Goal: Task Accomplishment & Management: Manage account settings

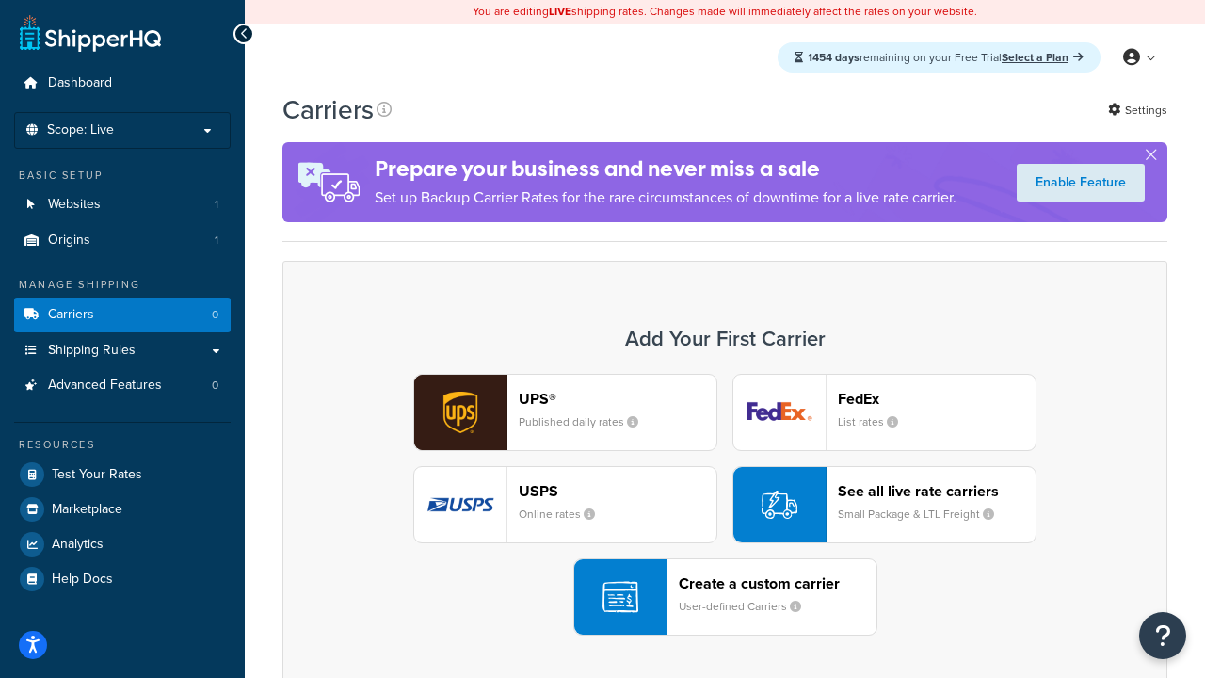
click at [725, 505] on div "UPS® Published daily rates FedEx List rates USPS Online rates See all live rate…" at bounding box center [724, 505] width 845 height 262
click at [937, 398] on header "FedEx" at bounding box center [937, 399] width 198 height 18
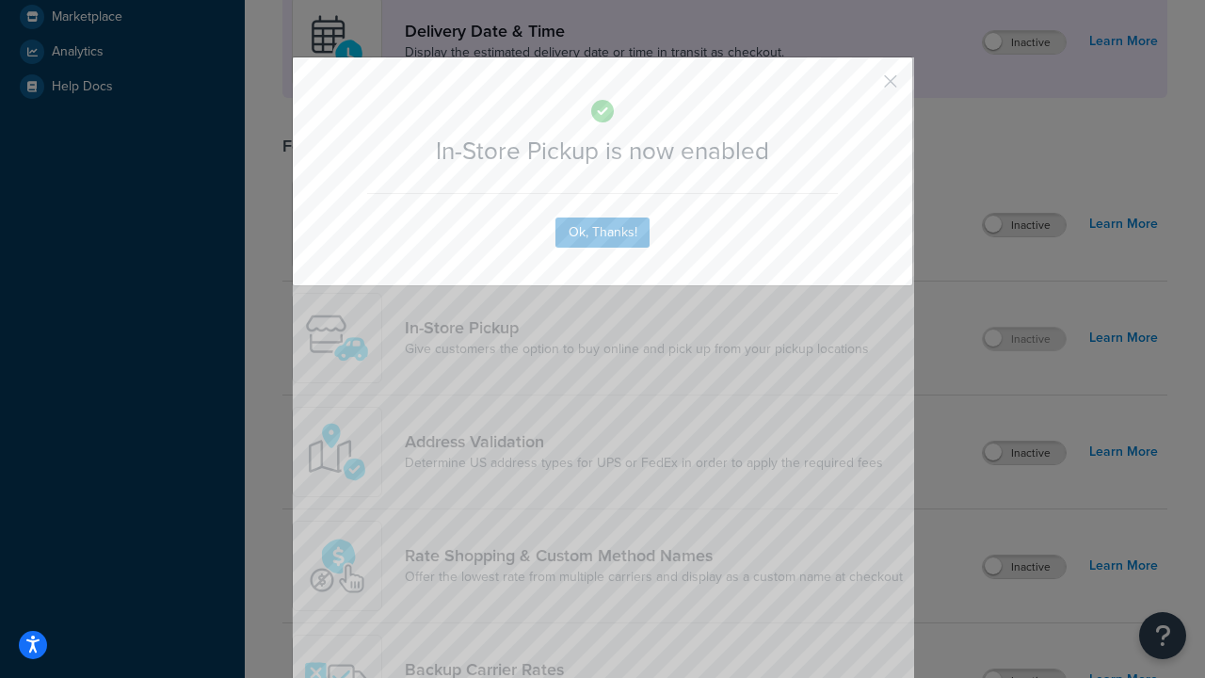
scroll to position [528, 0]
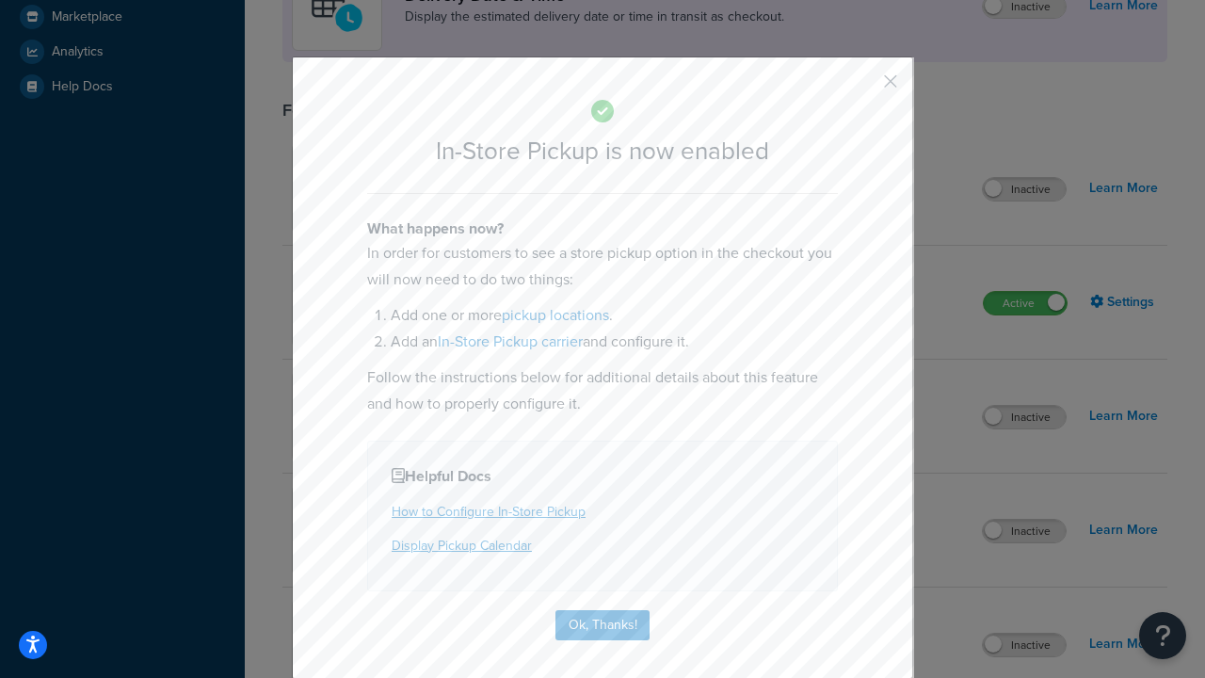
click at [862, 88] on button "button" at bounding box center [862, 88] width 5 height 5
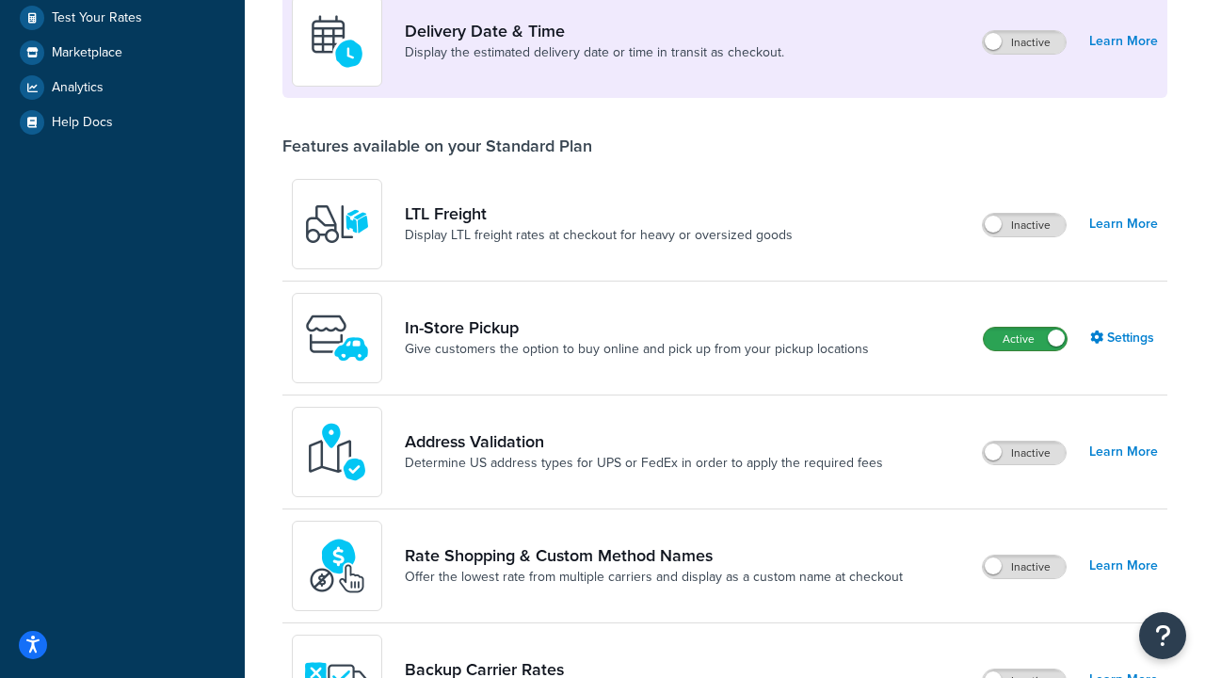
scroll to position [457, 0]
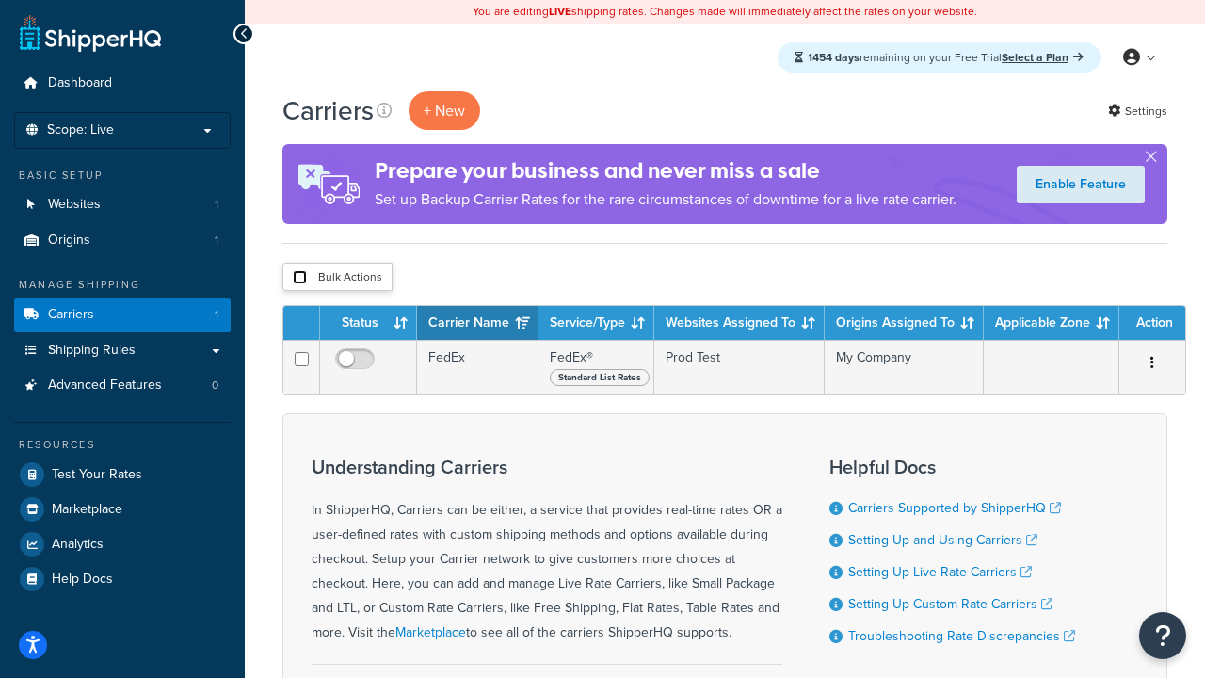
click at [299, 278] on input "checkbox" at bounding box center [300, 277] width 14 height 14
checkbox input "true"
click at [0, 0] on button "Delete" at bounding box center [0, 0] width 0 height 0
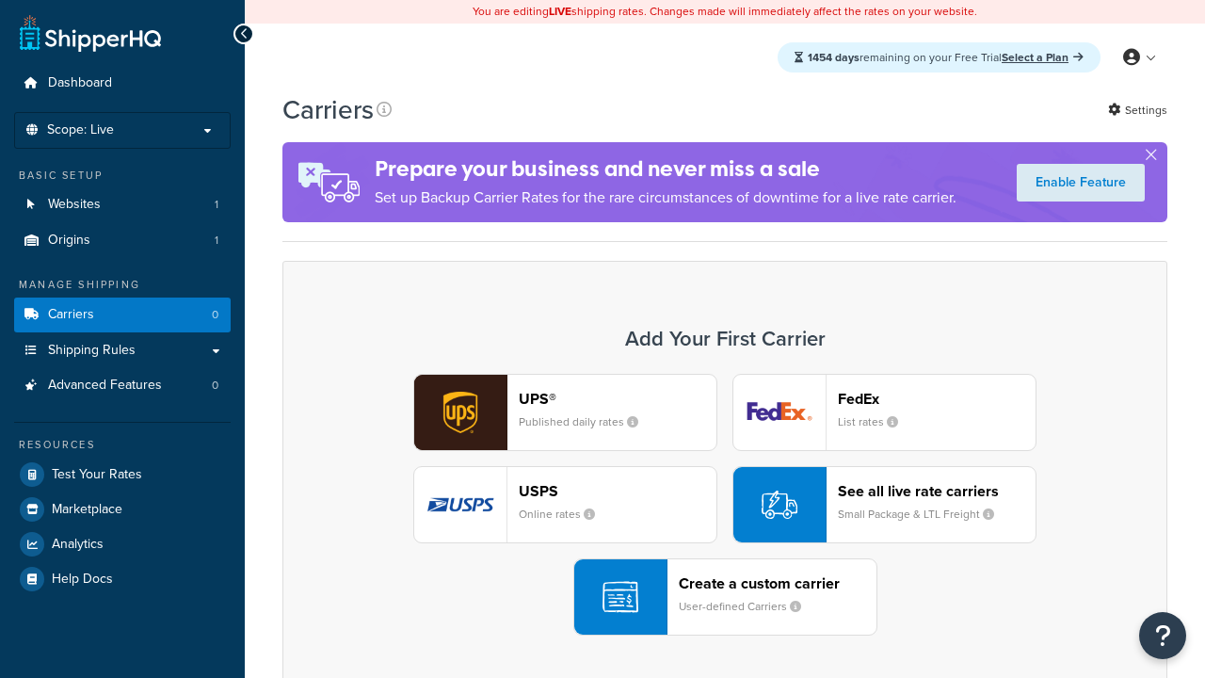
click at [725, 374] on div "UPS® Published daily rates FedEx List rates USPS Online rates See all live rate…" at bounding box center [724, 505] width 845 height 262
click at [725, 574] on div "Create a custom carrier User-defined Carriers" at bounding box center [778, 596] width 198 height 45
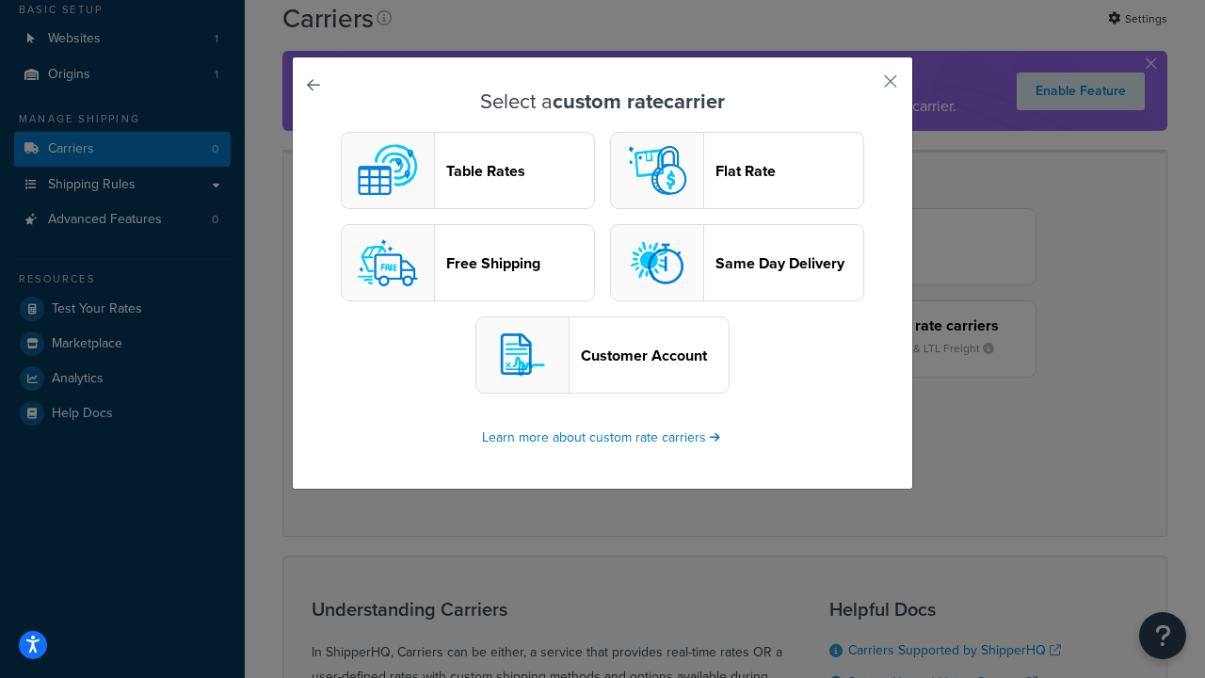
click at [468, 170] on header "Table Rates" at bounding box center [520, 171] width 148 height 18
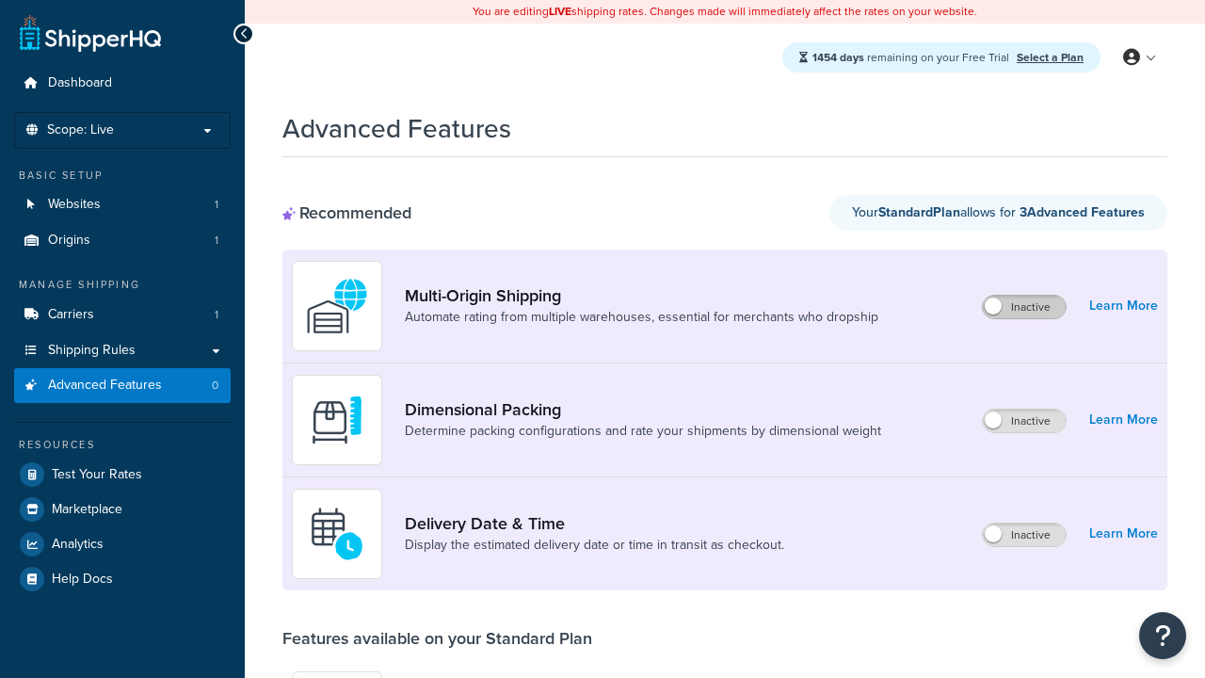
click at [1024, 307] on label "Inactive" at bounding box center [1024, 307] width 83 height 23
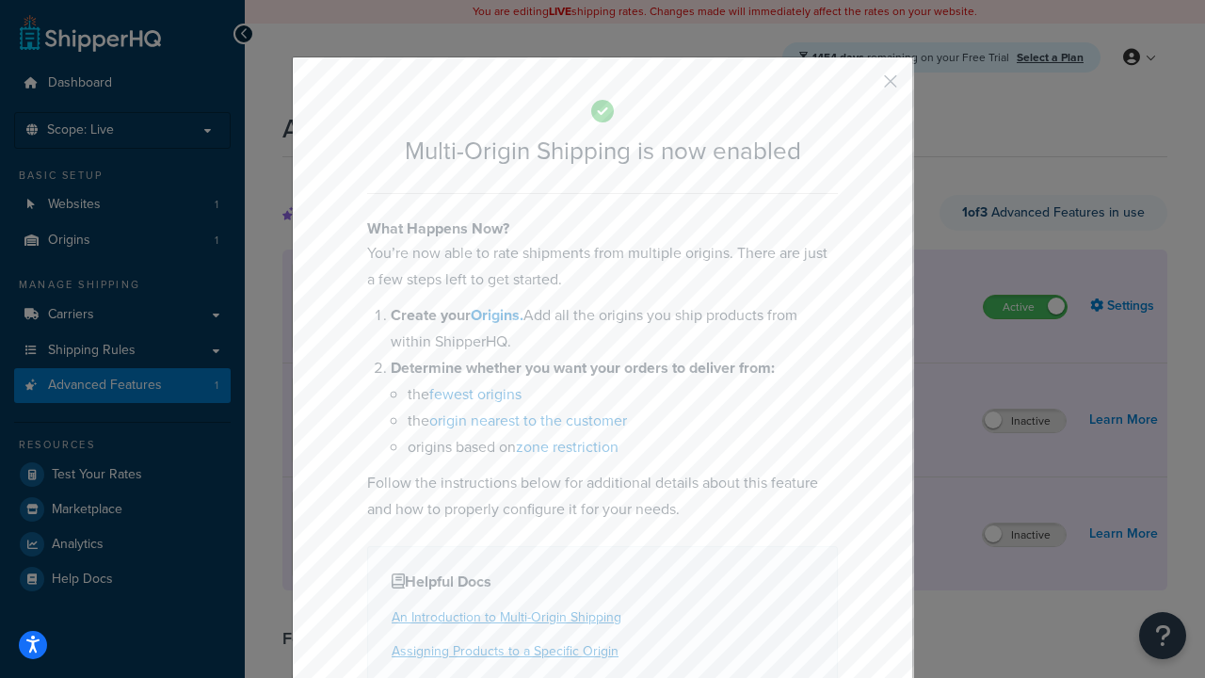
click at [862, 88] on button "button" at bounding box center [862, 88] width 5 height 5
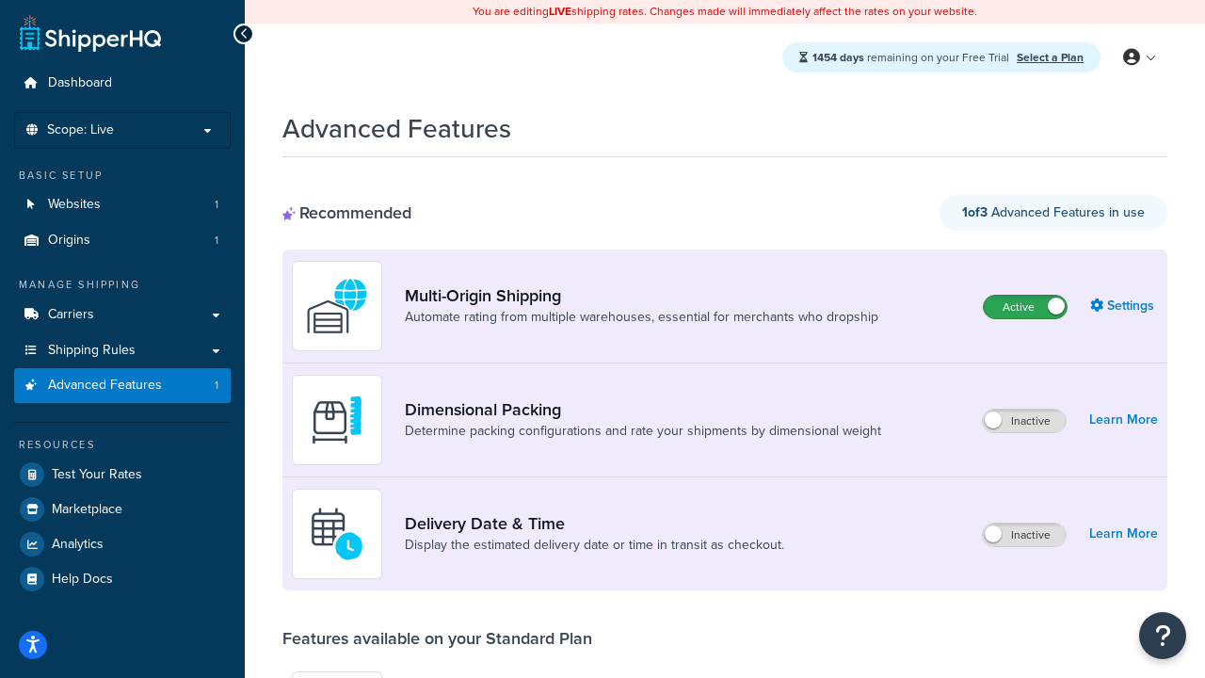
click at [1025, 296] on label "Active" at bounding box center [1025, 307] width 83 height 23
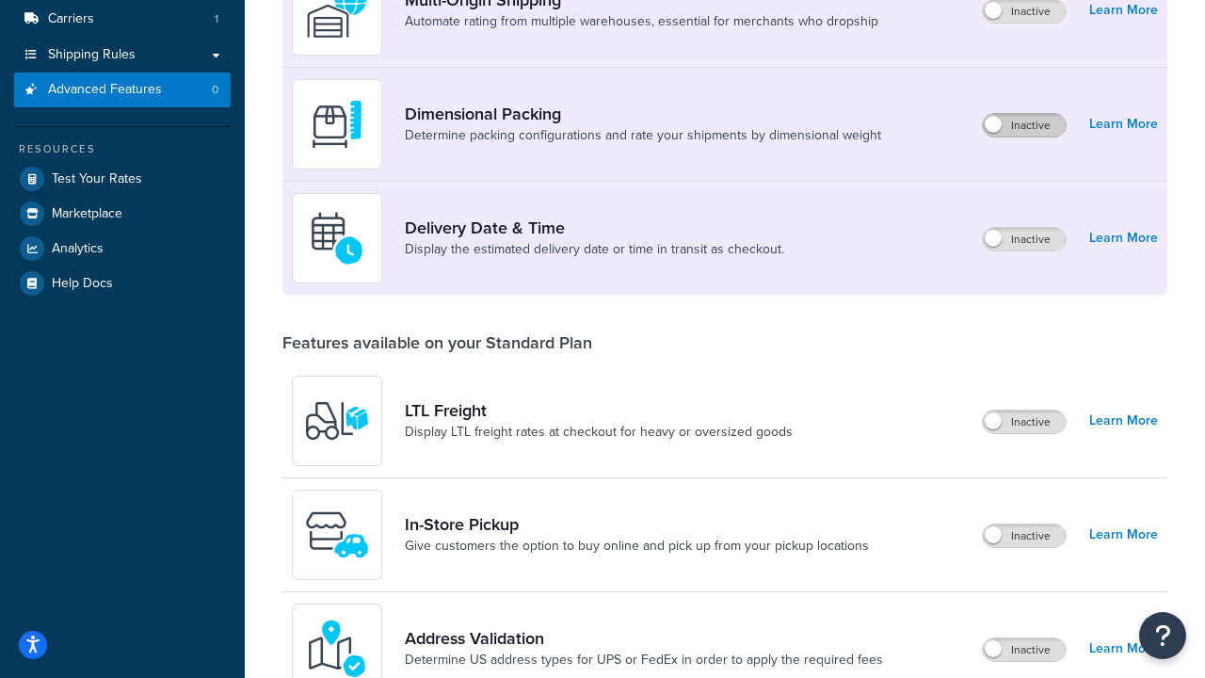
click at [1024, 125] on label "Inactive" at bounding box center [1024, 125] width 83 height 23
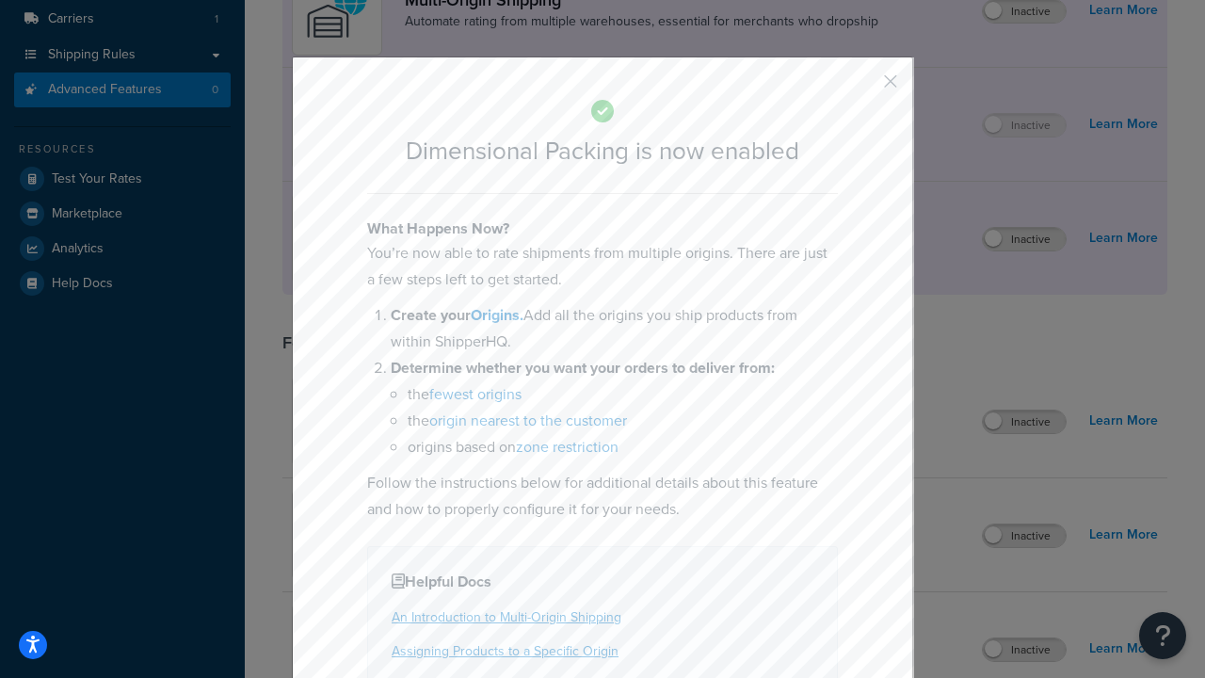
click at [862, 88] on button "button" at bounding box center [862, 88] width 5 height 5
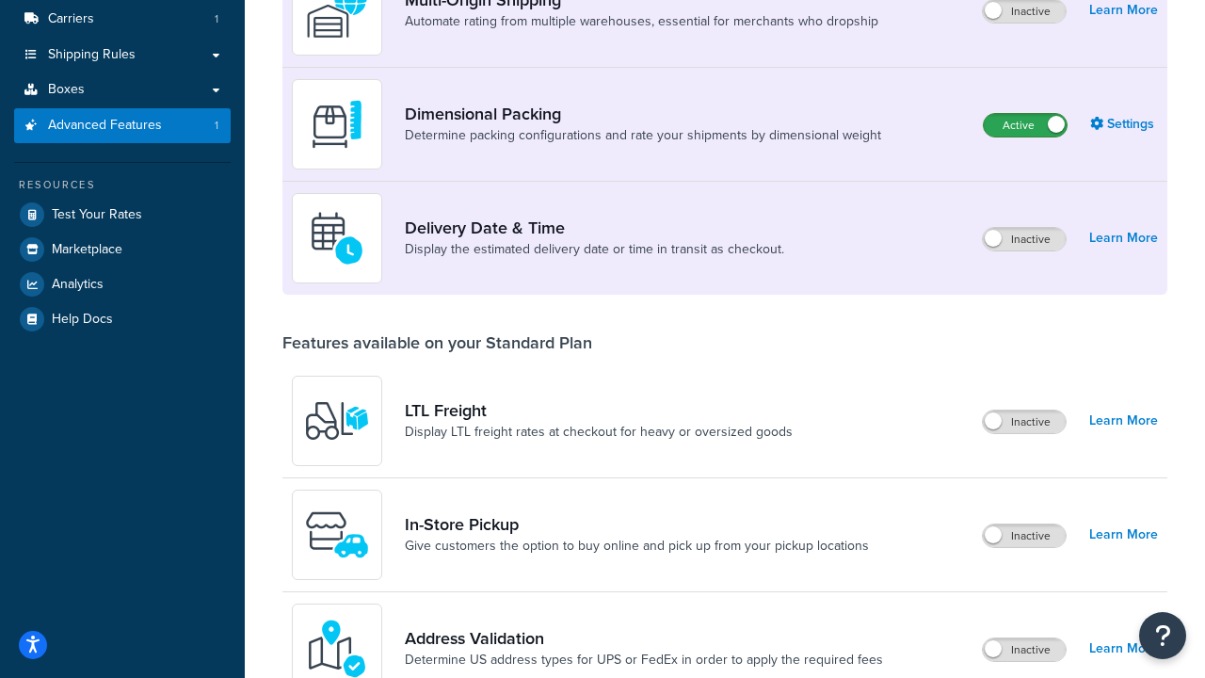
click at [1025, 114] on label "Active" at bounding box center [1025, 125] width 83 height 23
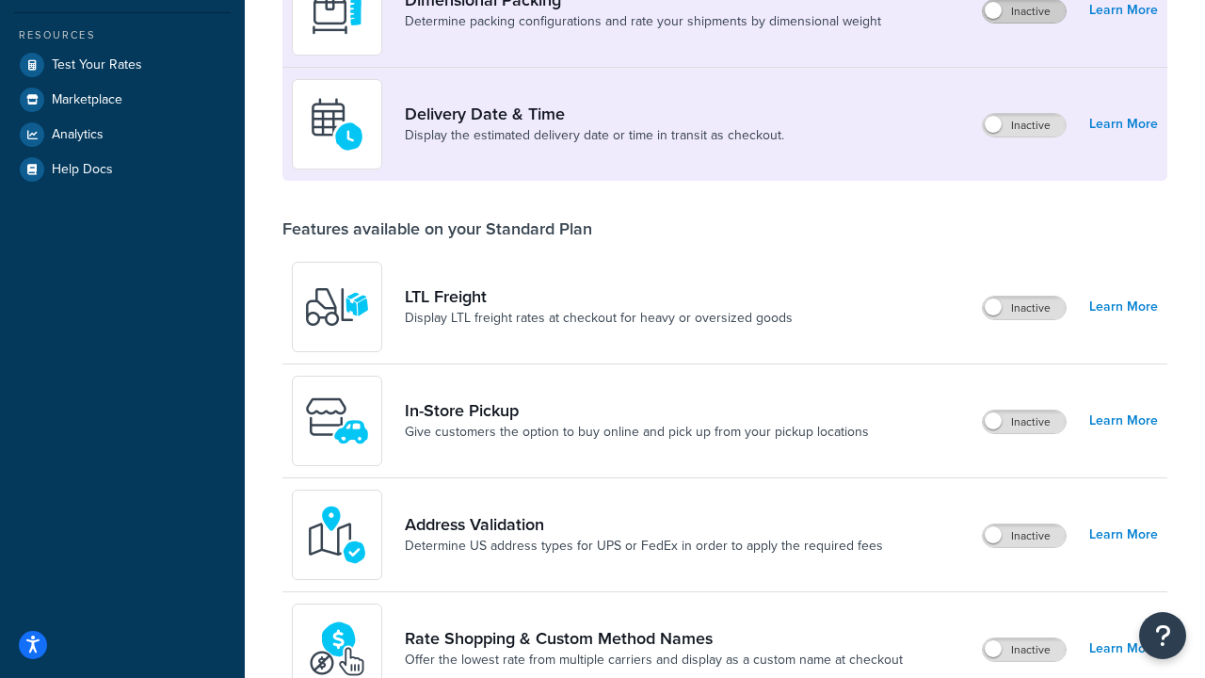
scroll to position [374, 0]
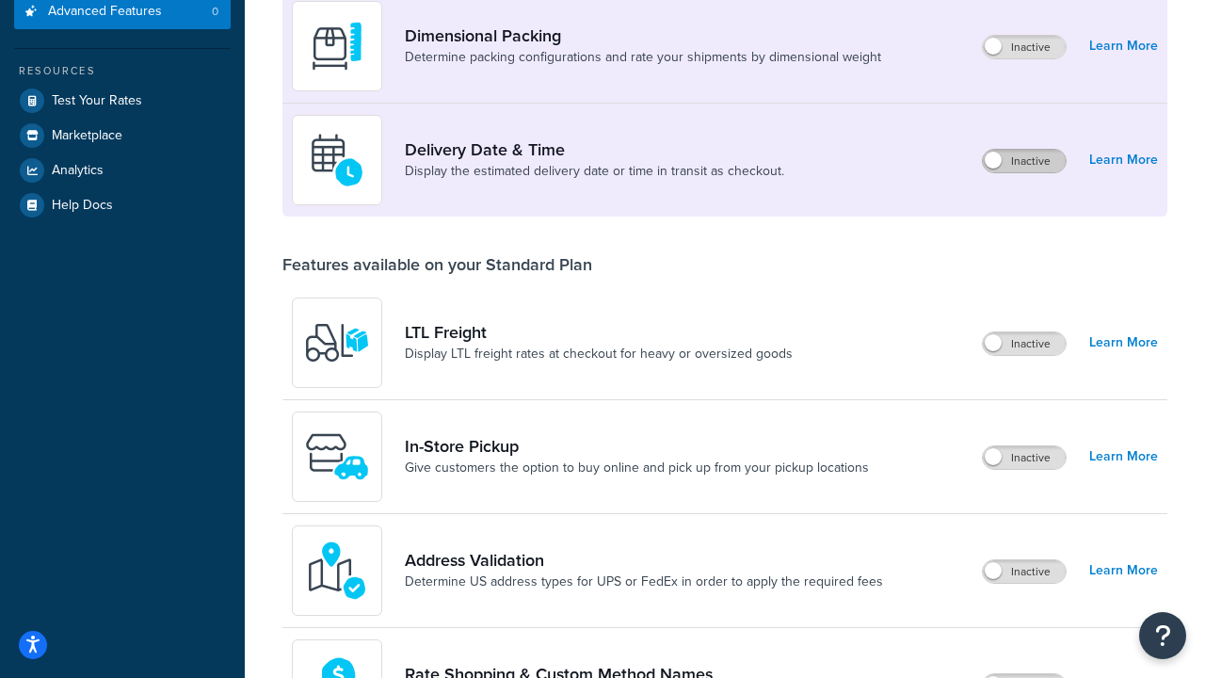
click at [1024, 161] on label "Inactive" at bounding box center [1024, 161] width 83 height 23
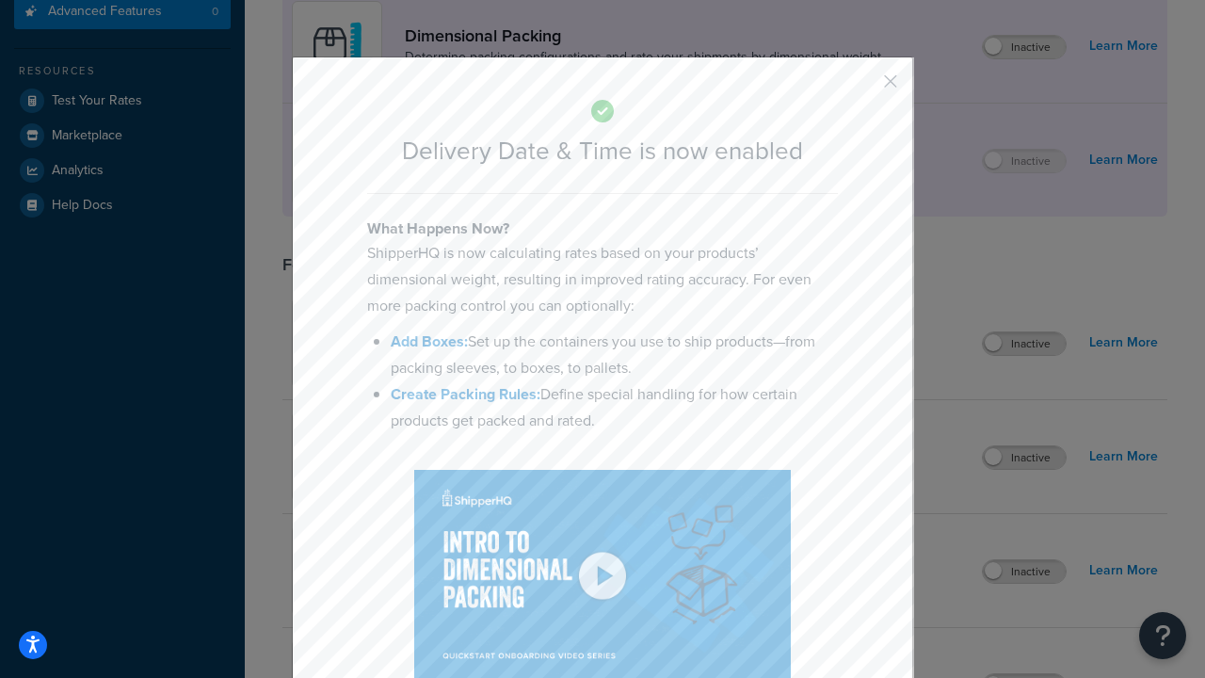
click at [862, 88] on button "button" at bounding box center [862, 88] width 5 height 5
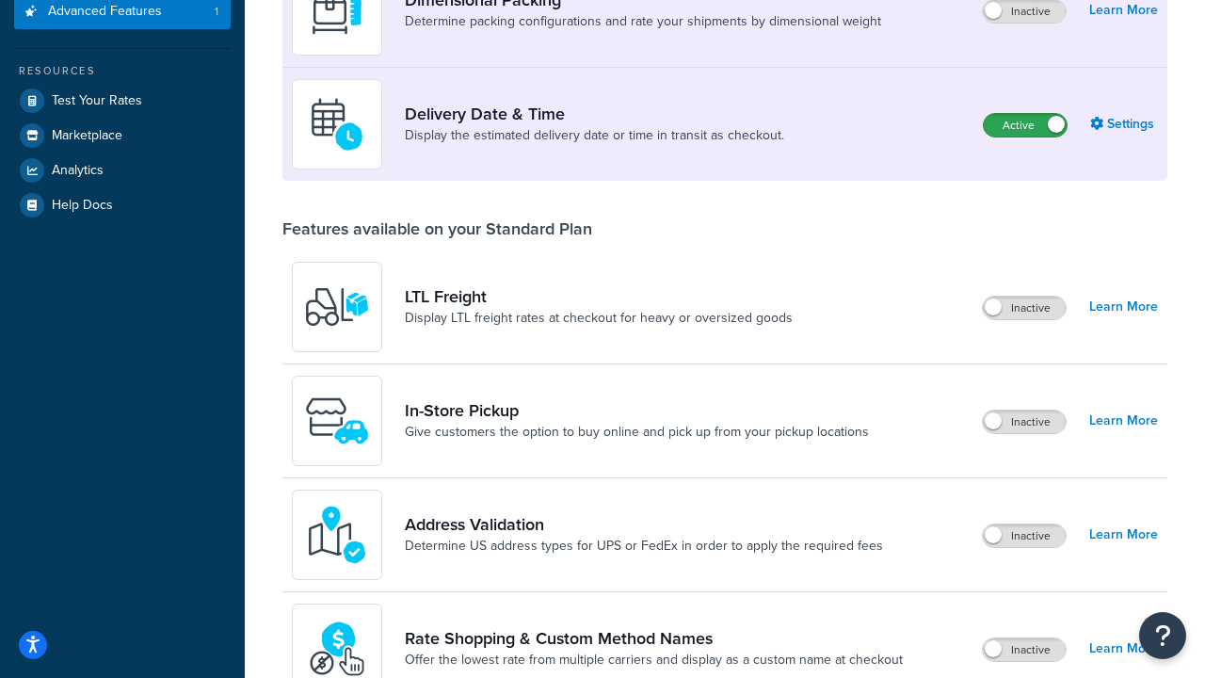
click at [1025, 125] on label "Active" at bounding box center [1025, 125] width 83 height 23
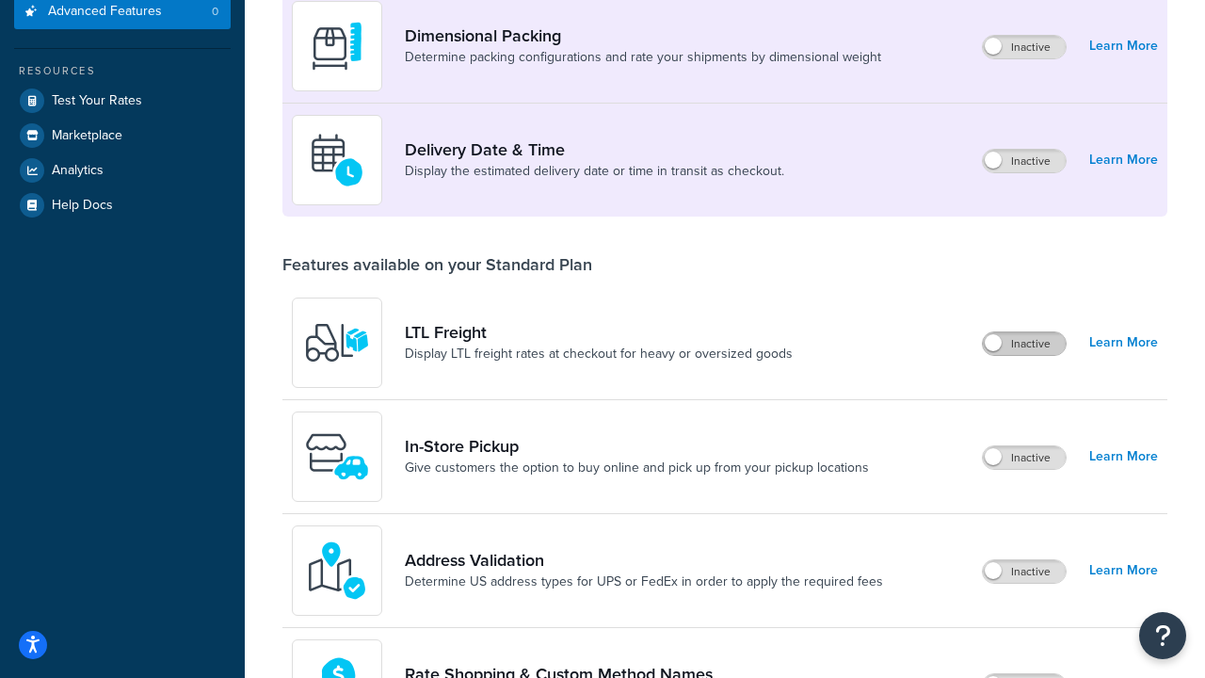
click at [1024, 344] on label "Inactive" at bounding box center [1024, 343] width 83 height 23
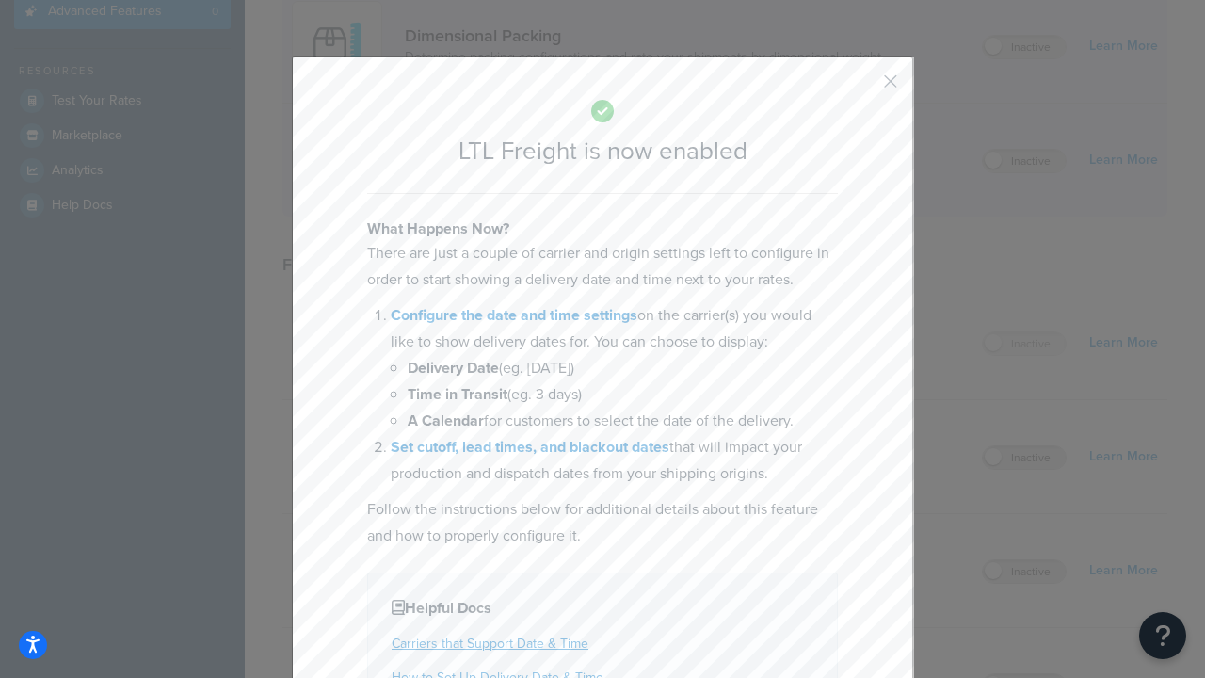
click at [862, 88] on button "button" at bounding box center [862, 88] width 5 height 5
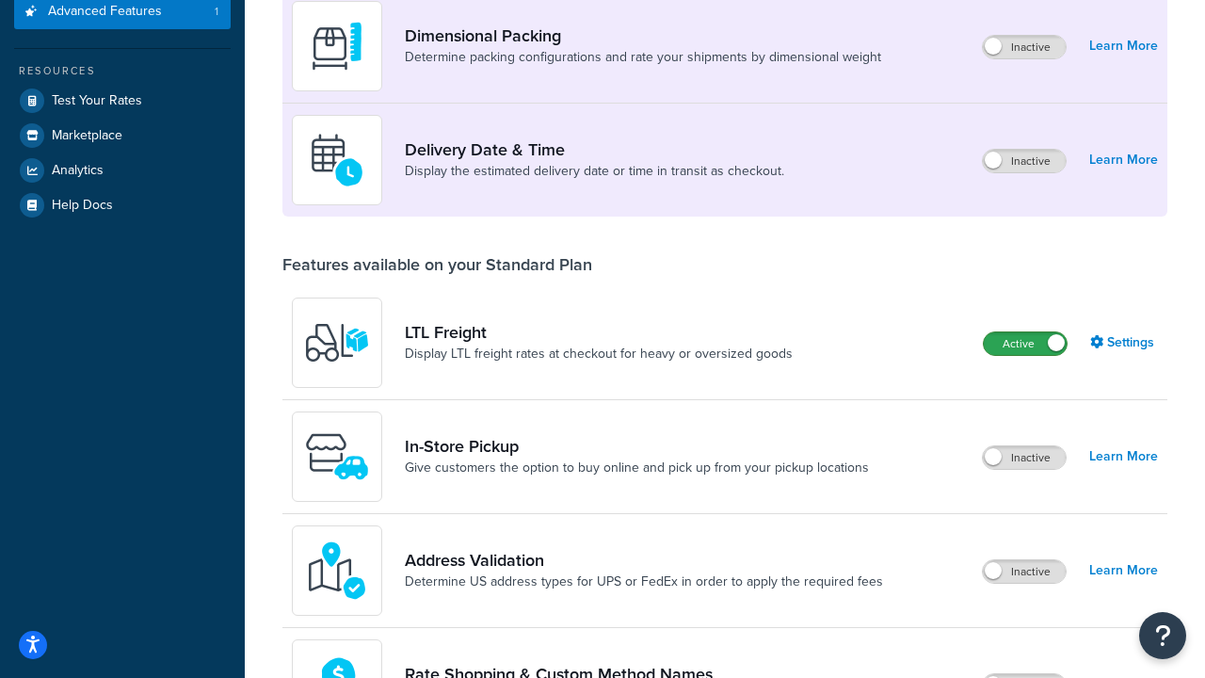
click at [1025, 332] on label "Active" at bounding box center [1025, 343] width 83 height 23
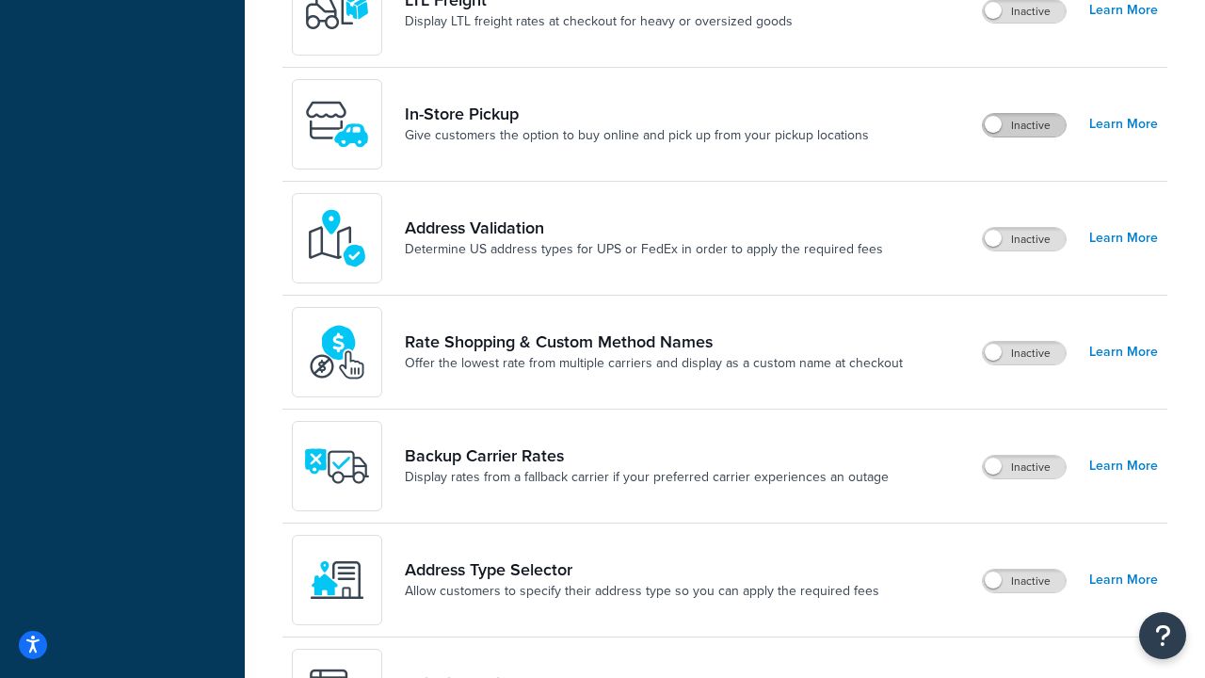
click at [1024, 125] on label "Inactive" at bounding box center [1024, 125] width 83 height 23
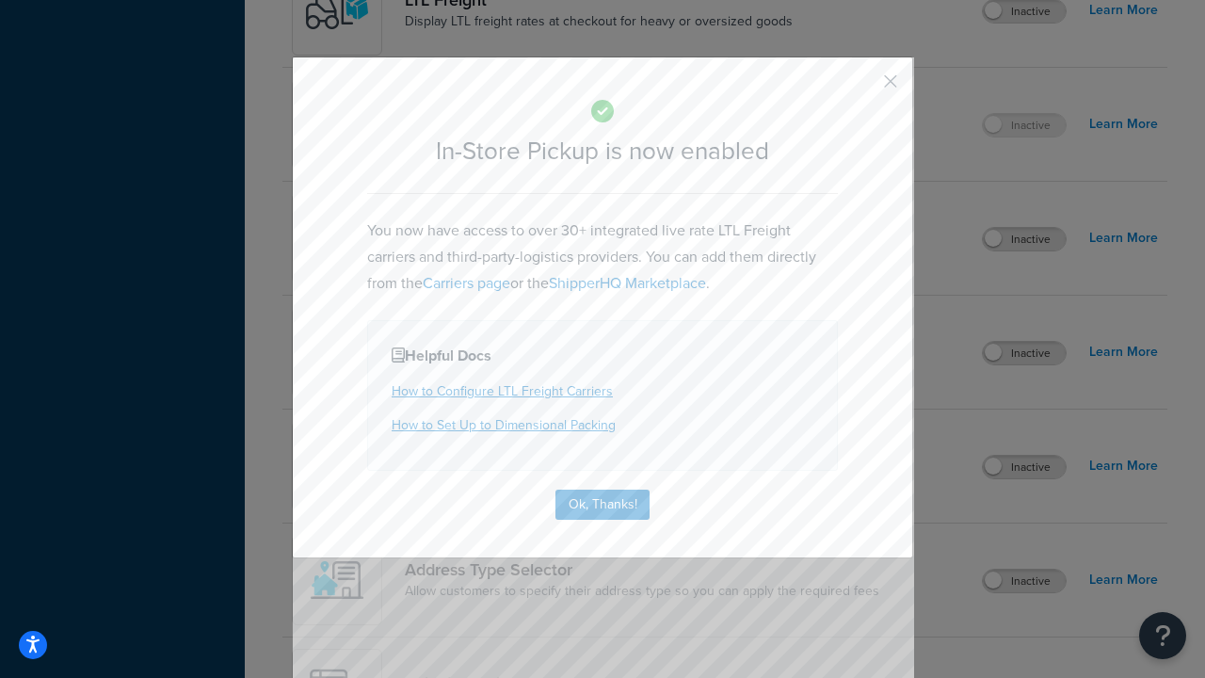
click at [862, 88] on button "button" at bounding box center [862, 88] width 5 height 5
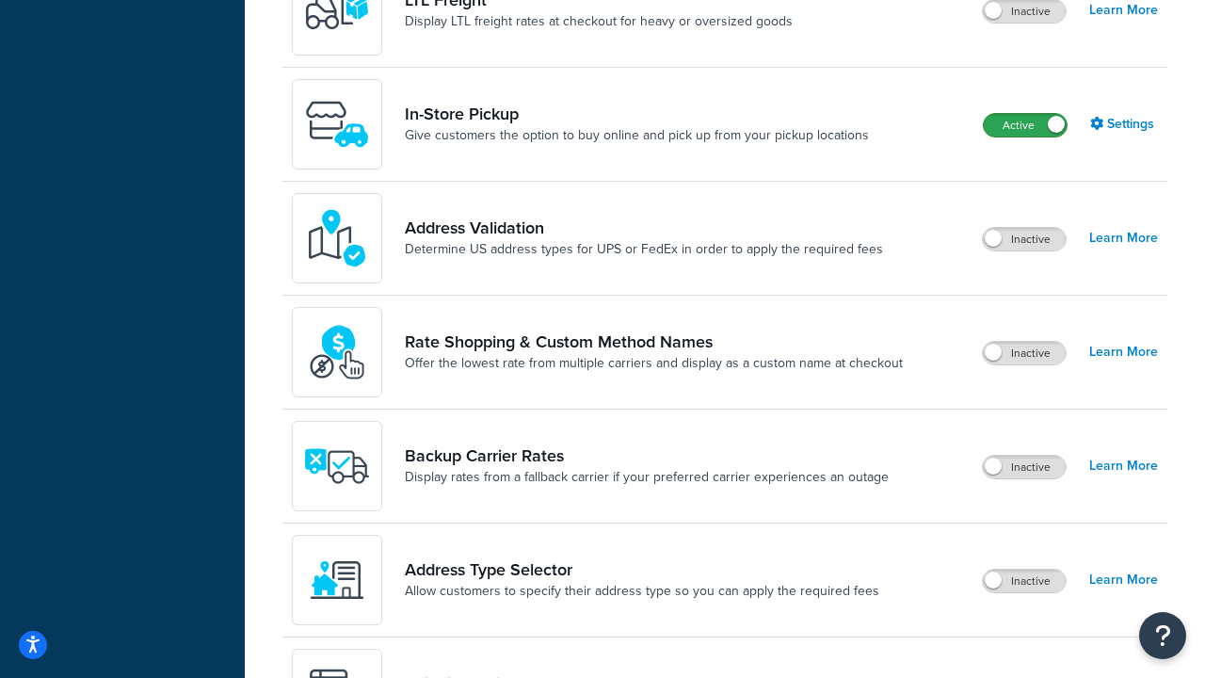
click at [1025, 125] on label "Active" at bounding box center [1025, 125] width 83 height 23
click at [1024, 239] on label "Inactive" at bounding box center [1024, 239] width 83 height 23
